Goal: Transaction & Acquisition: Purchase product/service

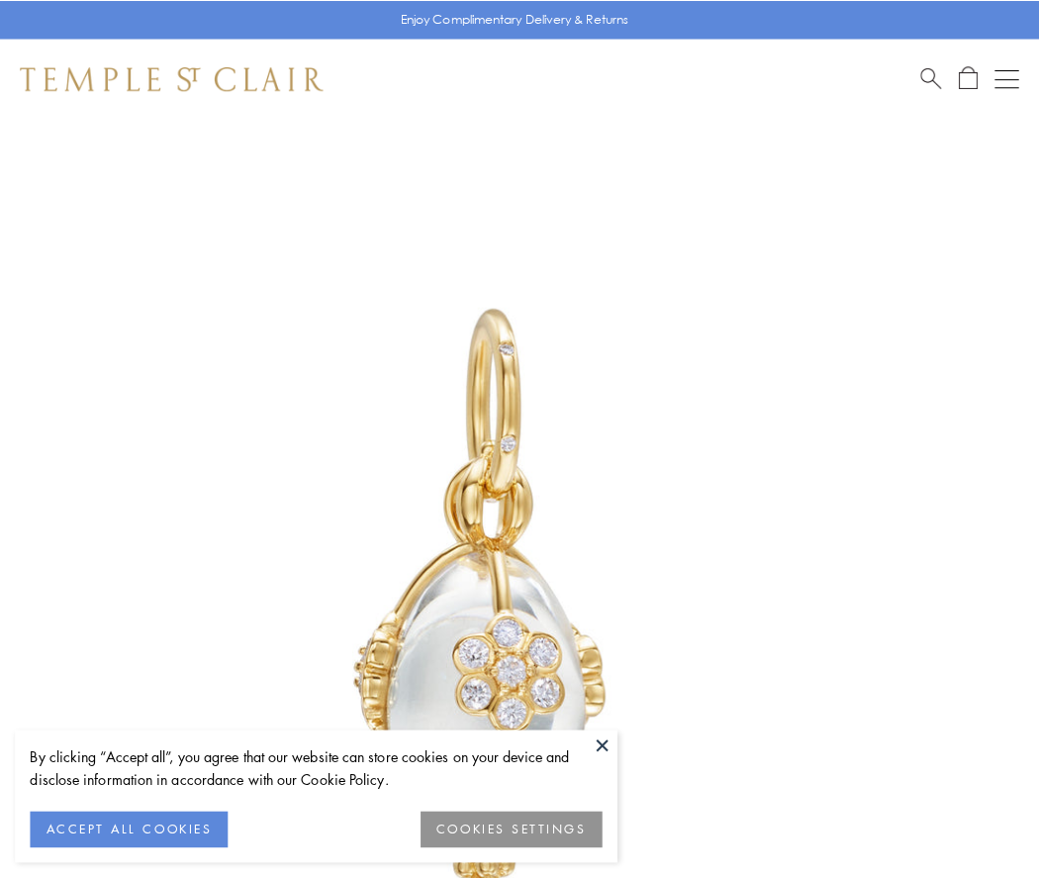
scroll to position [40, 0]
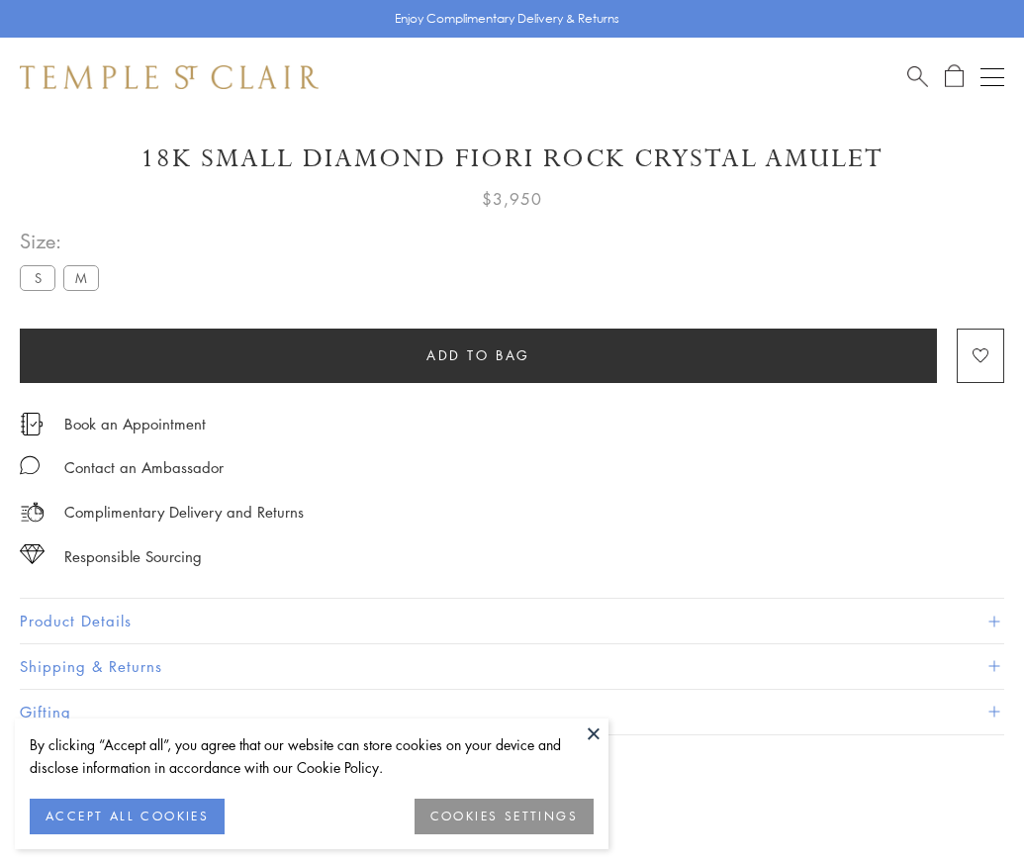
click at [478, 354] on span "Add to bag" at bounding box center [479, 355] width 104 height 22
